Goal: Task Accomplishment & Management: Manage account settings

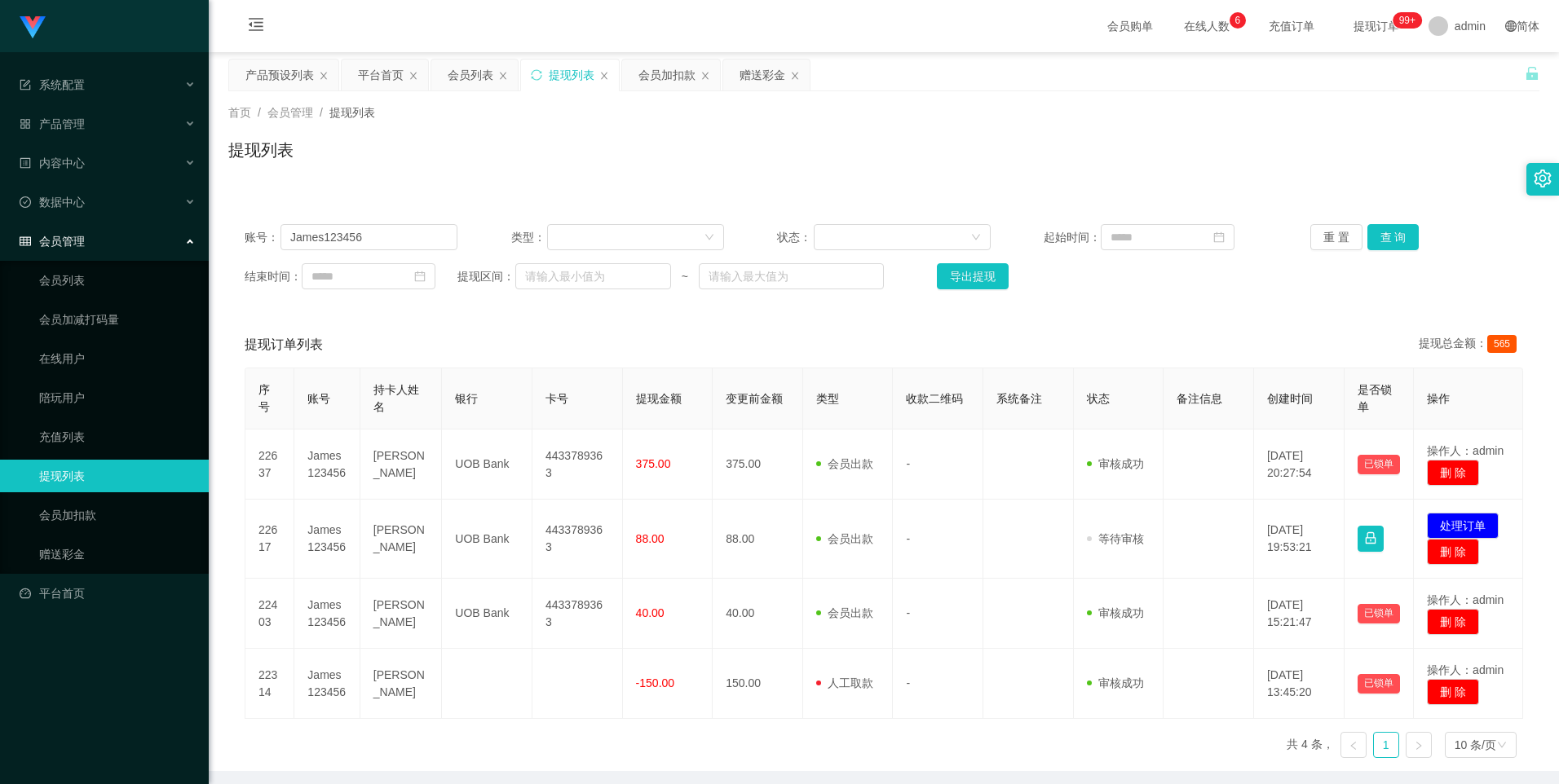
drag, startPoint x: 751, startPoint y: 69, endPoint x: 686, endPoint y: 105, distance: 74.3
click at [754, 69] on div "赠送彩金" at bounding box center [762, 75] width 46 height 31
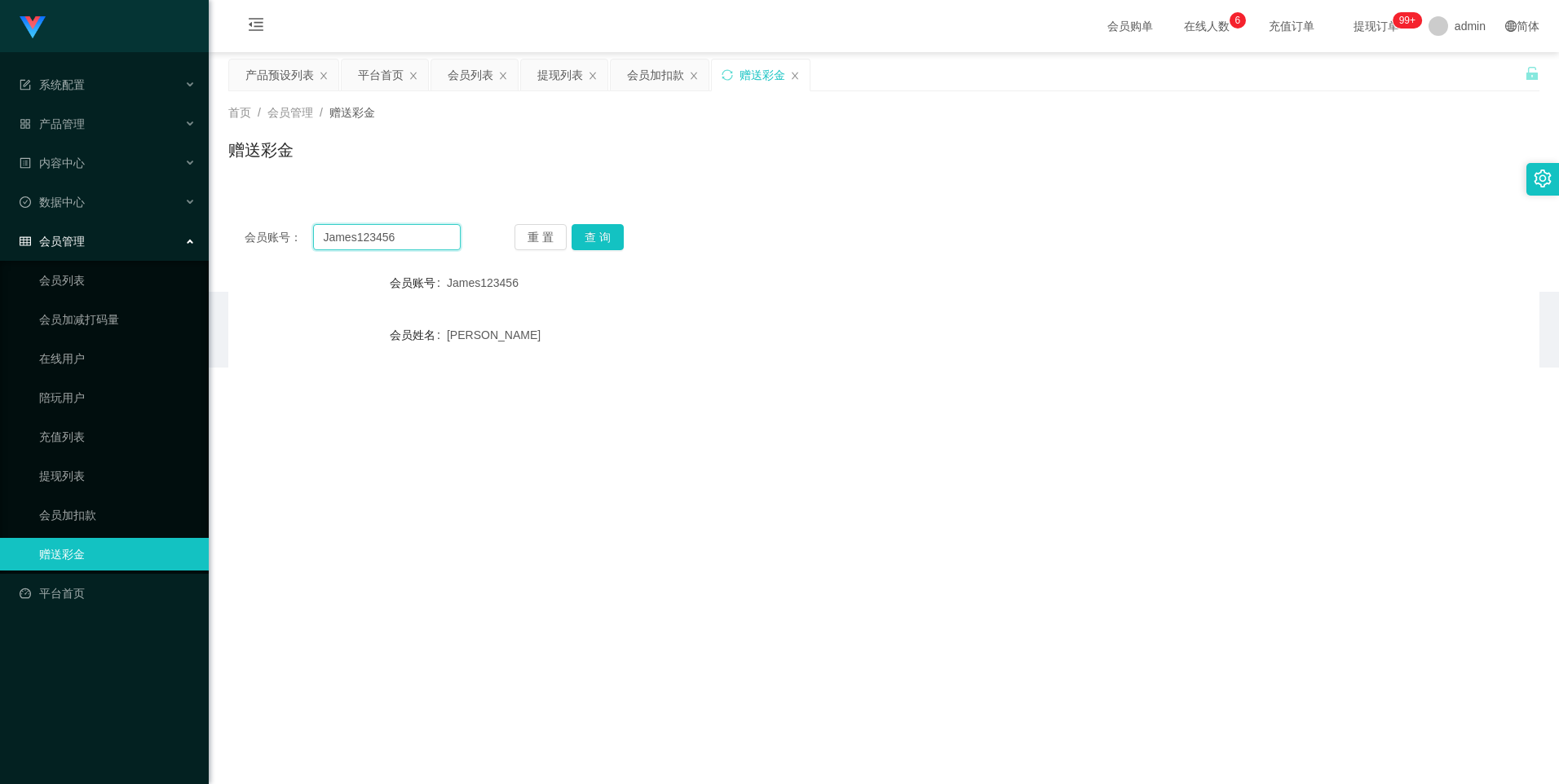
click at [377, 241] on input "James123456" at bounding box center [385, 237] width 147 height 26
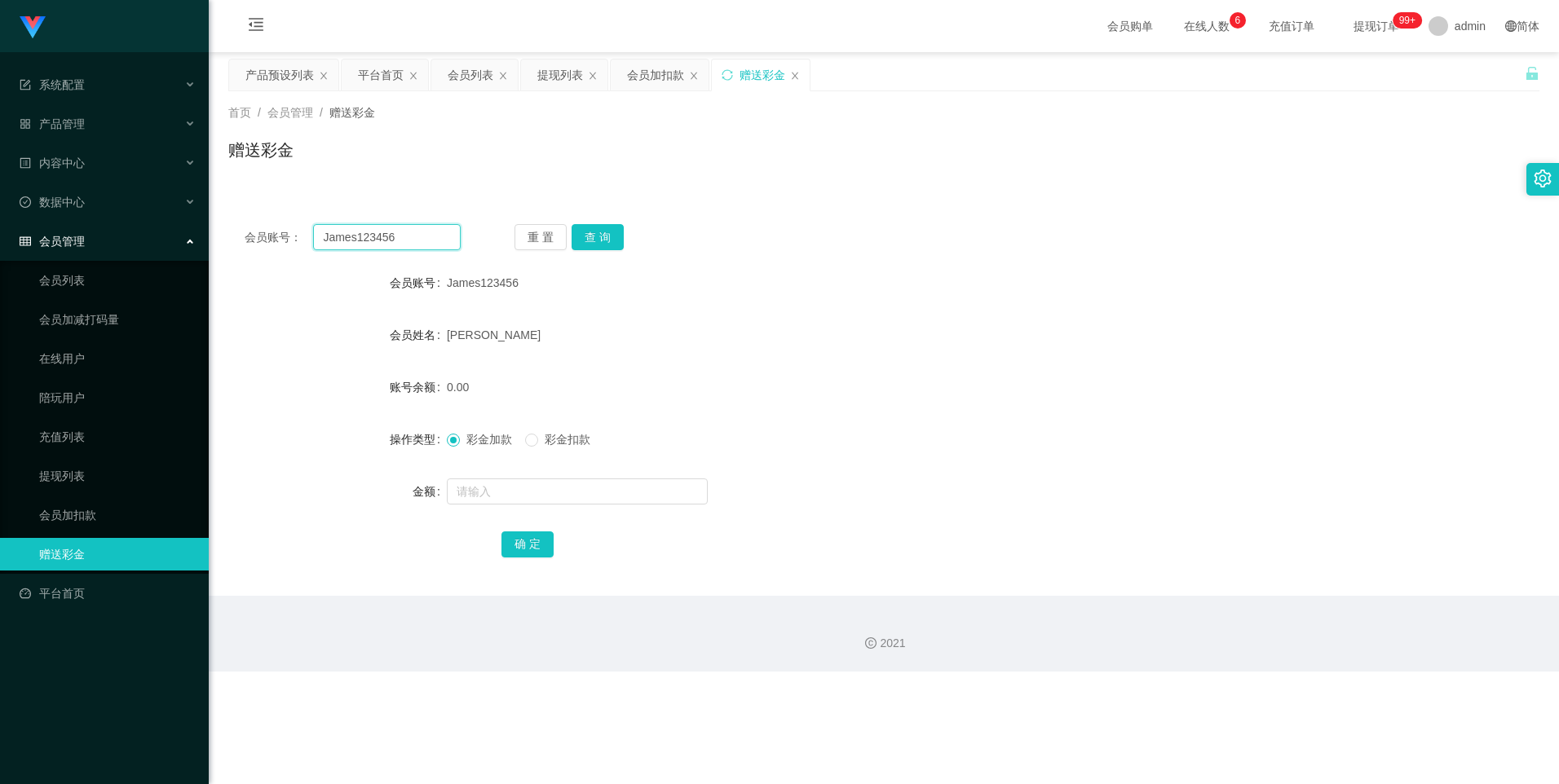
click at [377, 241] on input "James123456" at bounding box center [385, 237] width 147 height 26
click at [579, 231] on button "查 询" at bounding box center [597, 237] width 52 height 26
click at [509, 478] on input "text" at bounding box center [577, 491] width 261 height 26
type input "15"
click at [528, 552] on button "确 定" at bounding box center [527, 543] width 52 height 26
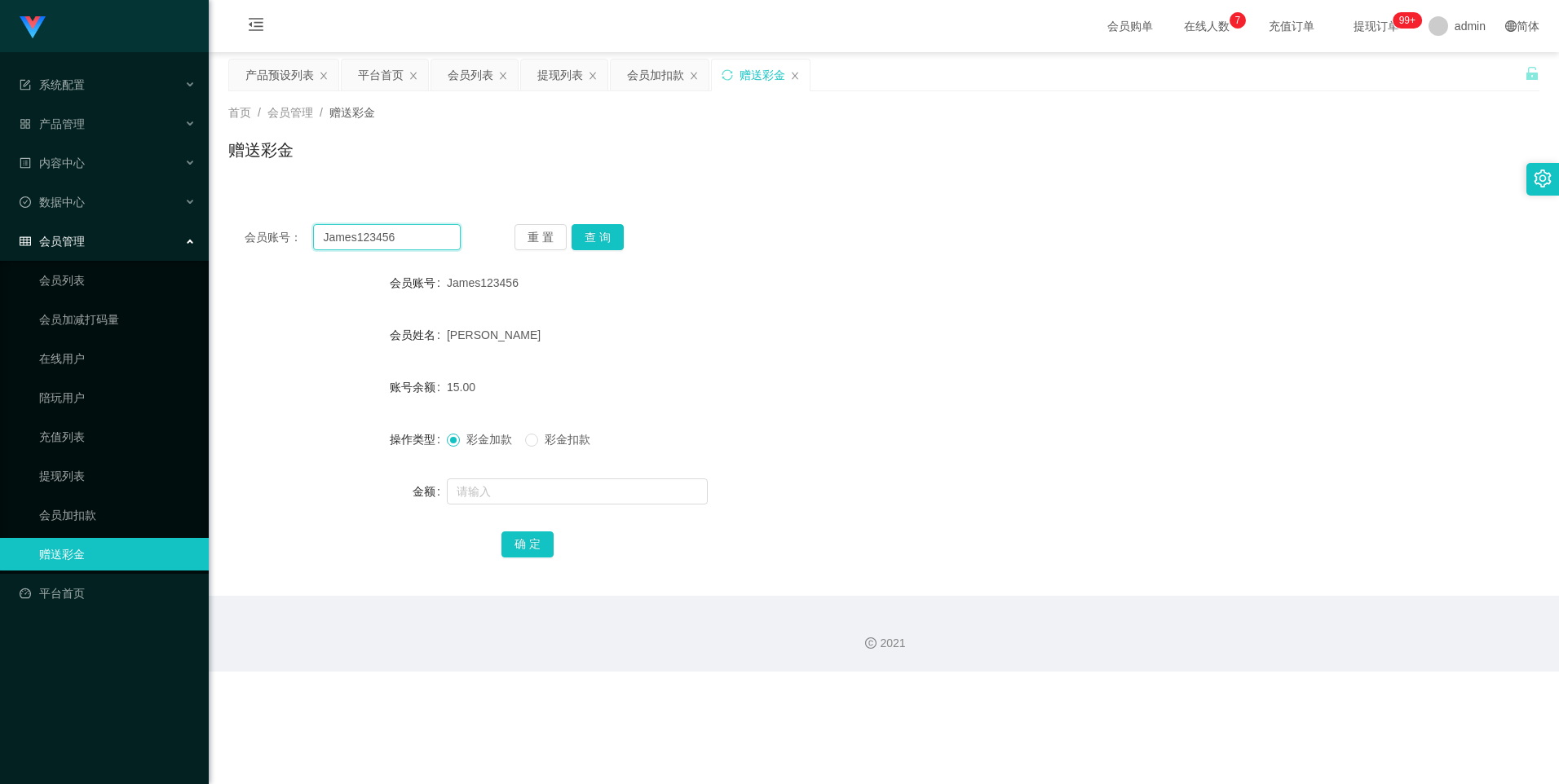
click at [394, 236] on input "James123456" at bounding box center [385, 237] width 147 height 26
paste input "王-二 -96814113-kittywang-9.1-49女-"
click at [601, 232] on div "会员账号： 王-二 -96814113-kittywang-9.1-49女- 重 置 查 询 会员账号 James123456 会员姓名 [PERSON_NA…" at bounding box center [883, 402] width 1311 height 388
click at [601, 232] on button "查 询" at bounding box center [597, 237] width 52 height 26
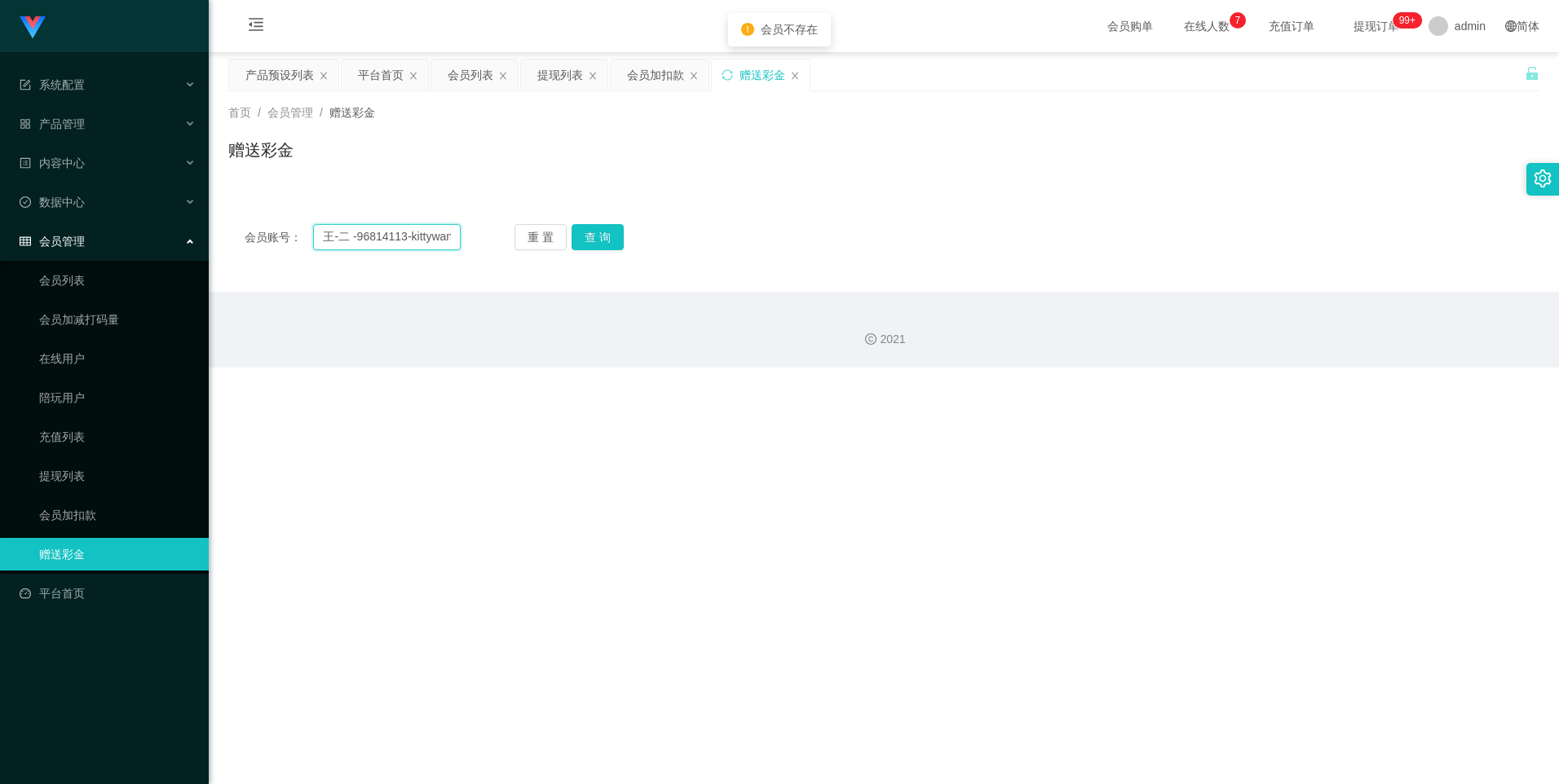
click at [434, 238] on input "王-二 -96814113-kittywang-9.1-49女-" at bounding box center [385, 237] width 147 height 26
drag, startPoint x: 414, startPoint y: 242, endPoint x: 0, endPoint y: 139, distance: 426.6
click at [44, 180] on section "系统配置 系统配置列表 管理员列表 管理员分组 支付通道 产品管理 产品列表 产品预设列表 开奖记录 注单管理 即时注单 内容中心 数据中心 会员管理 会员列…" at bounding box center [780, 183] width 1559 height 367
drag, startPoint x: 372, startPoint y: 236, endPoint x: 489, endPoint y: 254, distance: 118.4
click at [489, 254] on div "会员账号： kittywang-9.1-49女- 重 置 查 询 会员账号 James123456 会员姓名 [PERSON_NAME] 账号余额 15.00…" at bounding box center [883, 237] width 1311 height 58
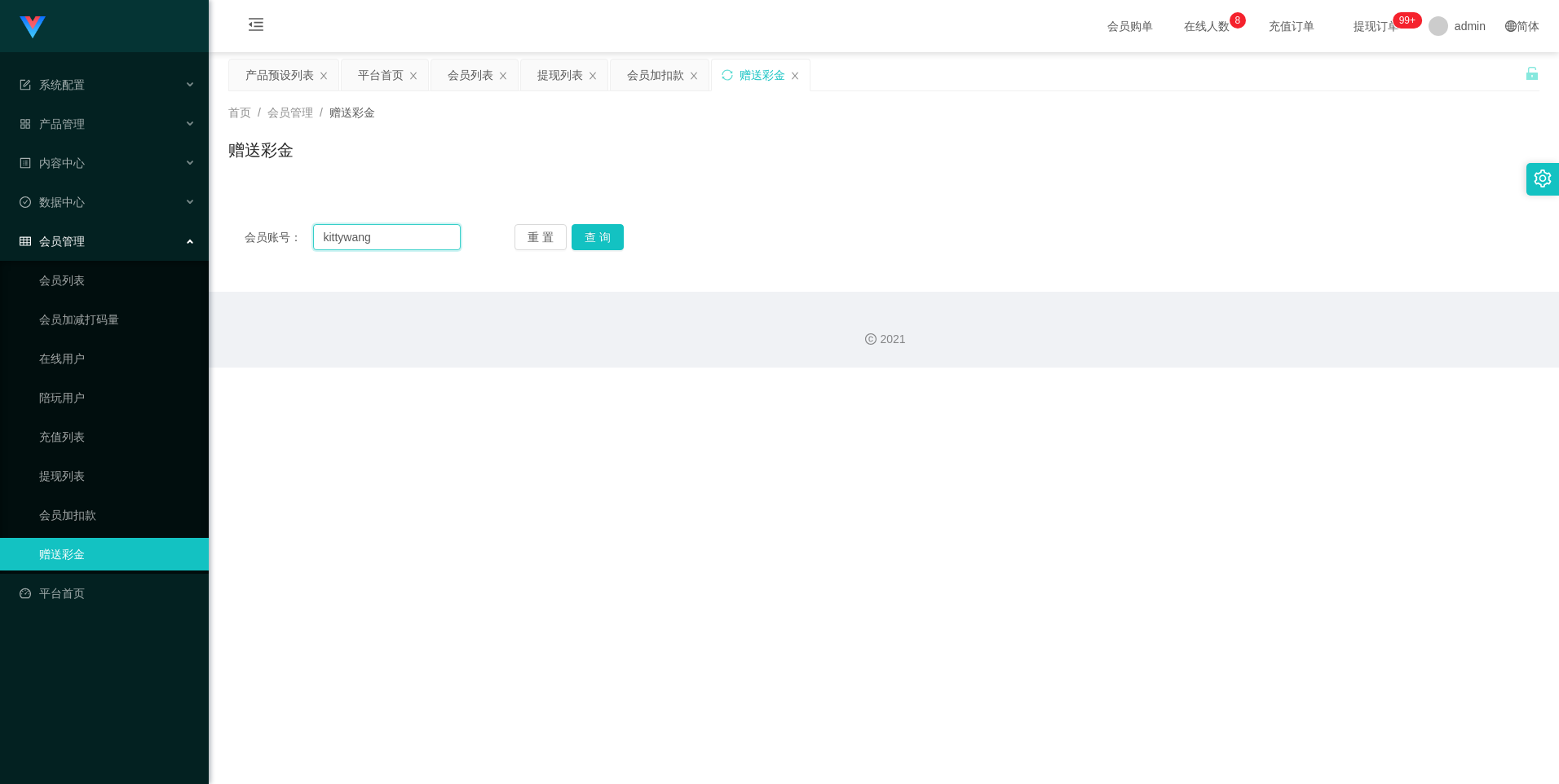
type input "kittywang"
drag, startPoint x: 664, startPoint y: 288, endPoint x: 645, endPoint y: 277, distance: 22.0
click at [664, 288] on main "关闭左侧 关闭右侧 关闭其它 刷新页面 产品预设列表 平台首页 会员列表 提现列表 会员加扣款 赠送彩金 首页 / 会员管理 / 赠送彩金 / 赠送彩金 会员…" at bounding box center [884, 172] width 1350 height 240
click at [611, 250] on div "会员账号： kittywang 重 置 查 询 会员账号 James123456 会员姓名 [PERSON_NAME] 账号余额 15.00 操作类型 彩金加…" at bounding box center [883, 237] width 1311 height 58
click at [612, 242] on button "查 询" at bounding box center [597, 237] width 52 height 26
